Goal: Information Seeking & Learning: Learn about a topic

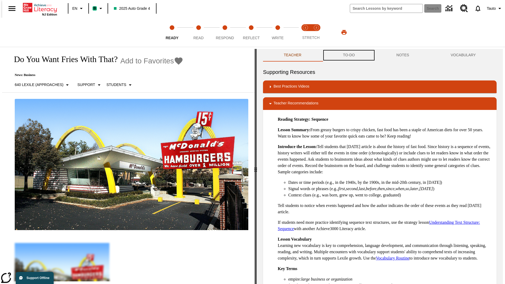
click at [349, 55] on button "TO-DO" at bounding box center [348, 55] width 53 height 13
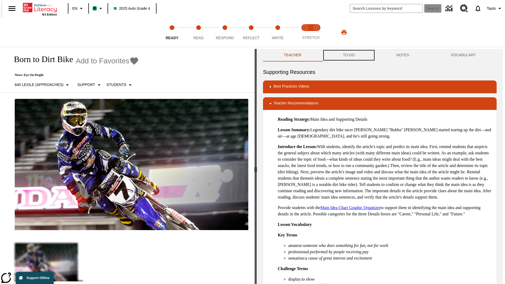
click at [349, 55] on button "TO-DO" at bounding box center [348, 55] width 53 height 13
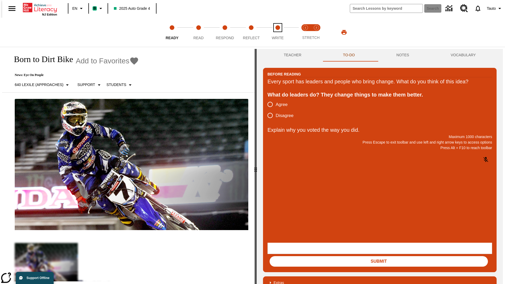
click at [278, 32] on span "Write" at bounding box center [278, 35] width 12 height 9
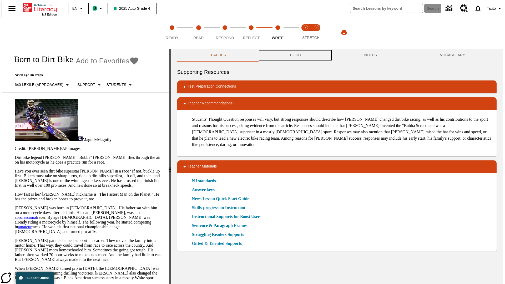
scroll to position [0, 0]
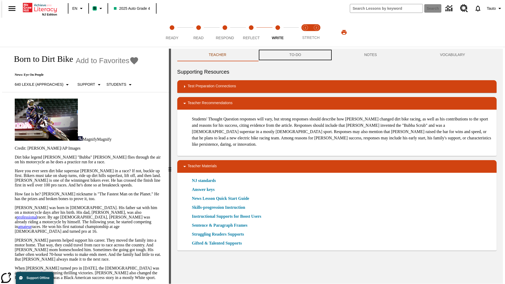
click at [295, 55] on button "TO-DO" at bounding box center [295, 55] width 75 height 13
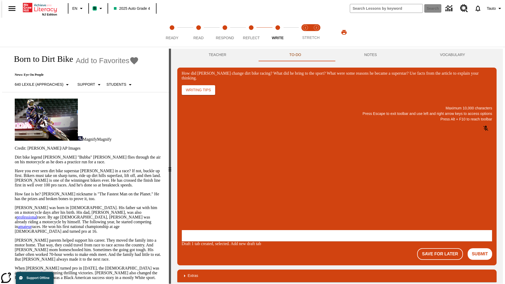
scroll to position [0, 0]
click at [258, 196] on p "One change Stewart brought to dirt bike racing was…" at bounding box center [221, 198] width 75 height 9
click at [193, 175] on span "Copy" at bounding box center [188, 177] width 9 height 4
click at [371, 55] on button "NOTES" at bounding box center [371, 55] width 76 height 13
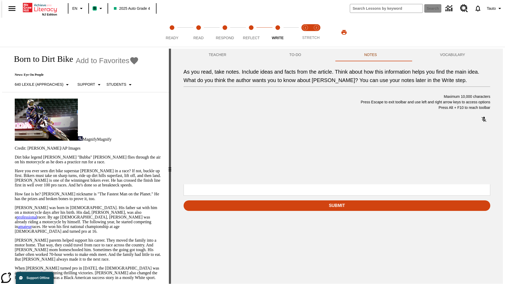
click at [260, 151] on p "As you read, take notes. Include ideas and facts from the article. Think about …" at bounding box center [222, 150] width 75 height 5
click at [217, 134] on span "Copy" at bounding box center [221, 132] width 9 height 4
click at [260, 151] on p "As you read, take notes. Include ideas and facts from the article. Think about …" at bounding box center [222, 150] width 75 height 5
